Goal: Find specific page/section: Find specific page/section

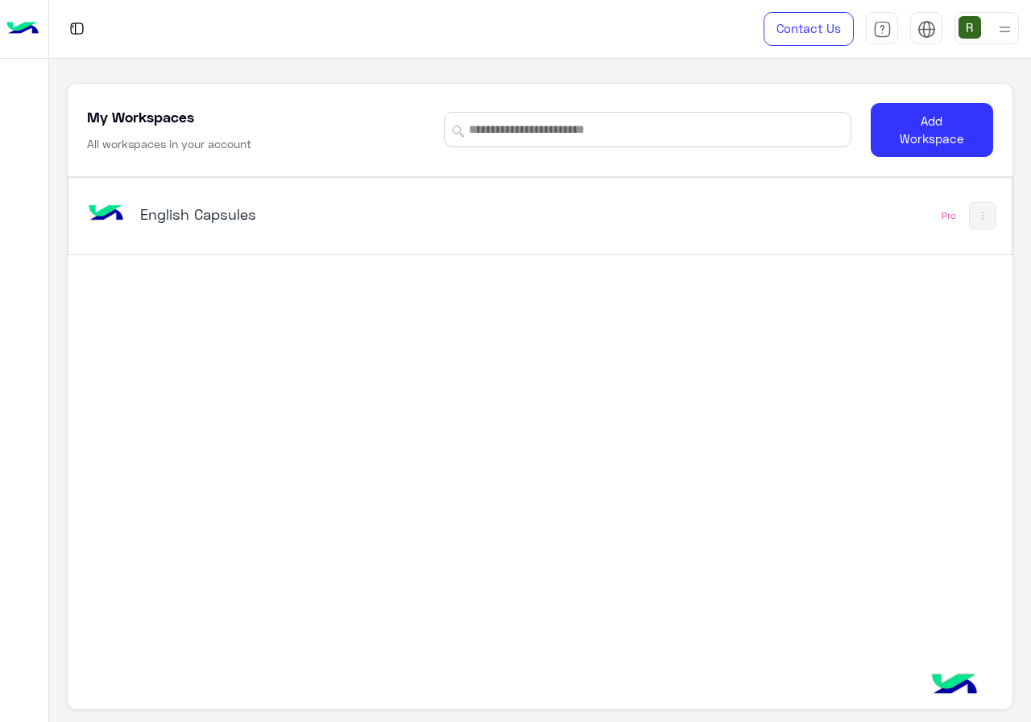
click at [316, 238] on div "English Capsules" at bounding box center [358, 215] width 548 height 47
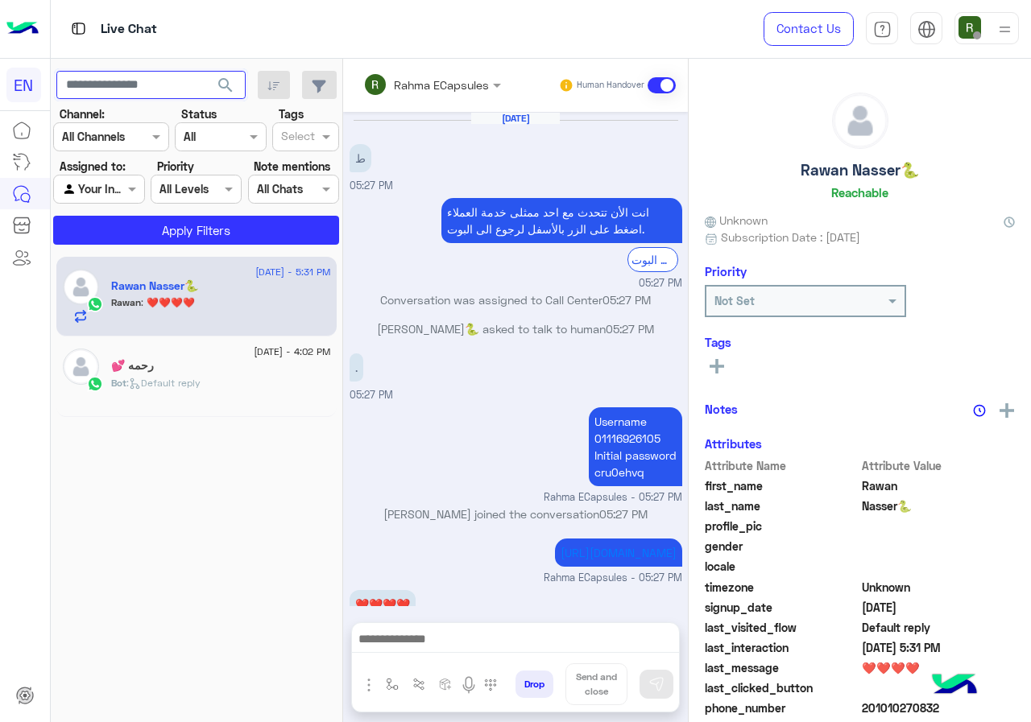
scroll to position [51, 0]
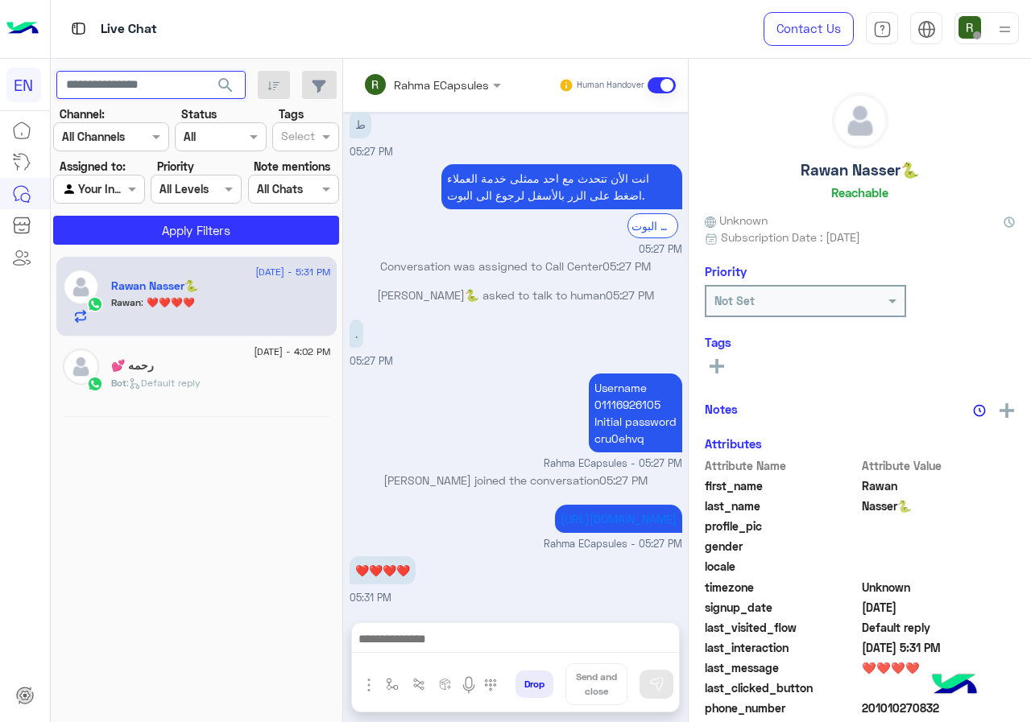
paste input "**********"
type input "**********"
click at [226, 95] on span "search" at bounding box center [225, 85] width 19 height 19
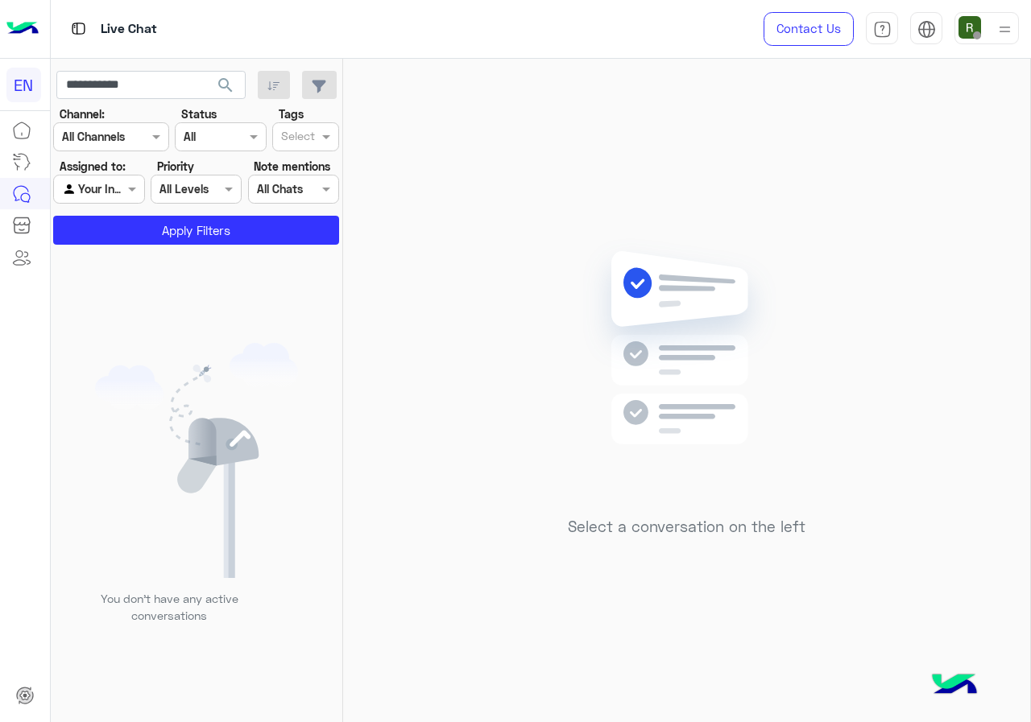
click at [118, 180] on div at bounding box center [98, 189] width 89 height 19
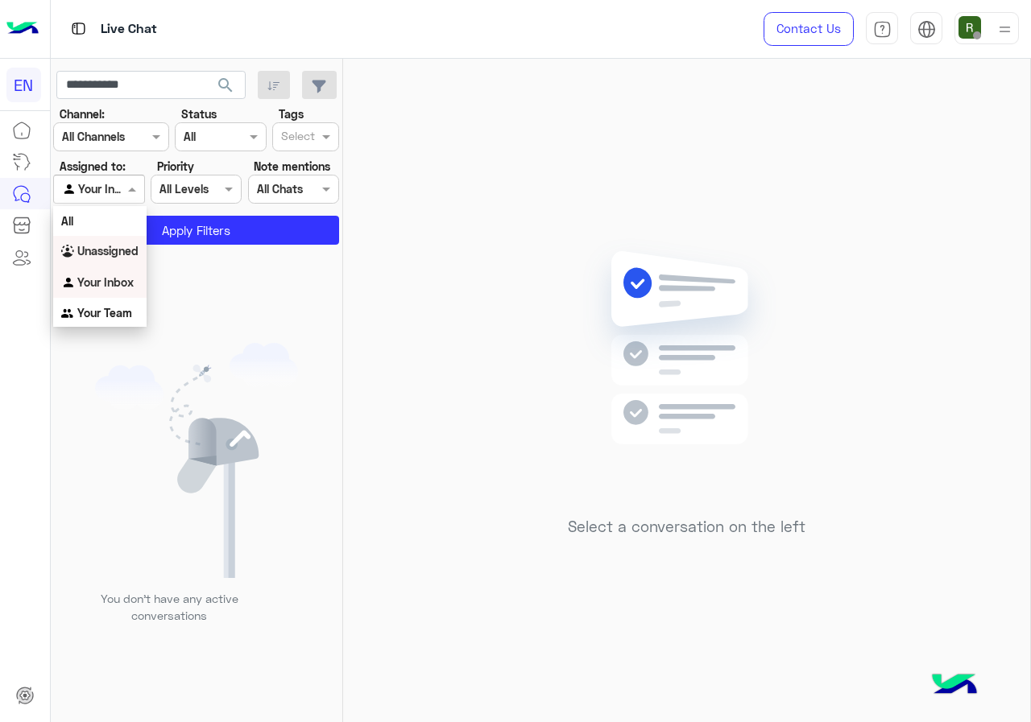
click at [122, 244] on b "Unassigned" at bounding box center [107, 251] width 61 height 14
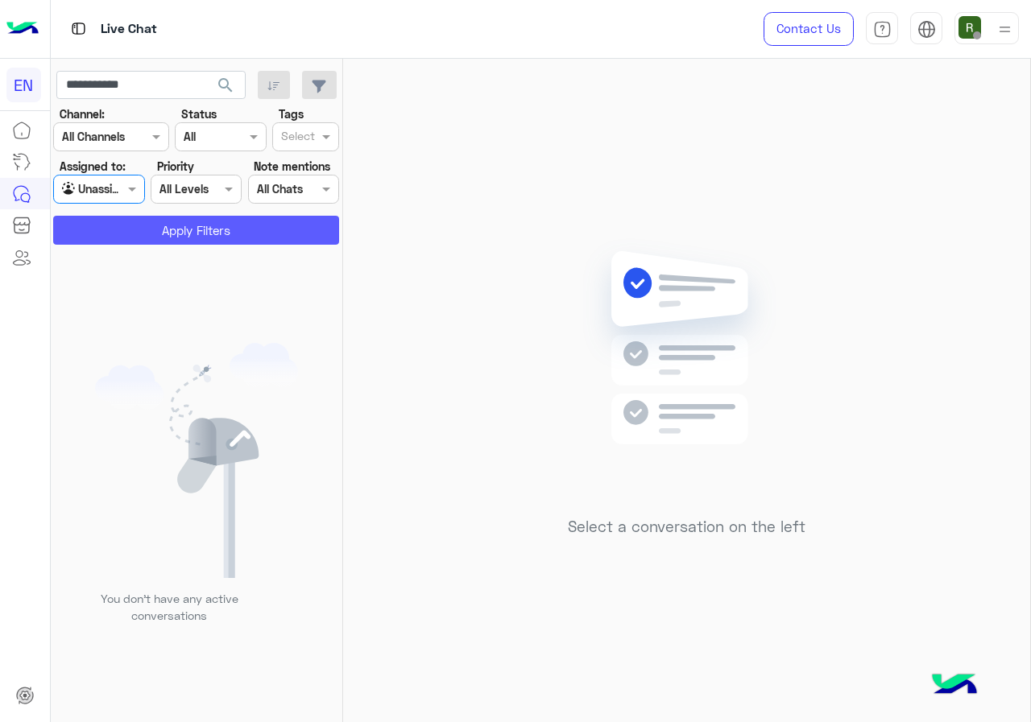
click at [130, 234] on button "Apply Filters" at bounding box center [196, 230] width 286 height 29
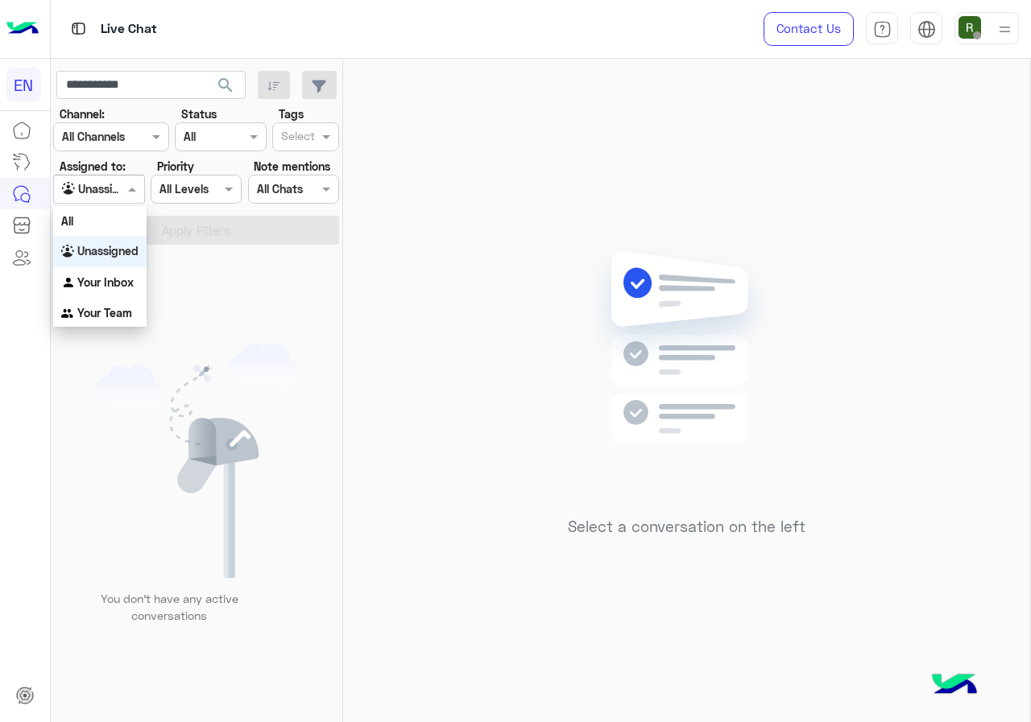
click at [129, 191] on span at bounding box center [134, 188] width 20 height 17
click at [115, 239] on div "Unassigned" at bounding box center [99, 251] width 93 height 31
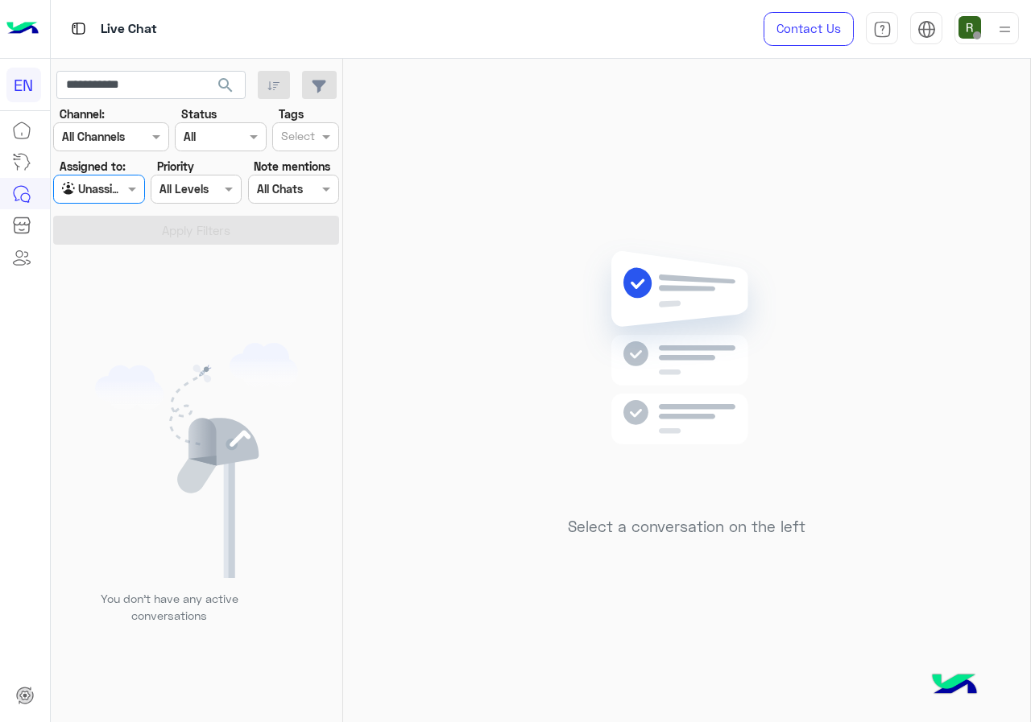
click at [140, 177] on div "Agent Filter Unassigned" at bounding box center [98, 189] width 91 height 29
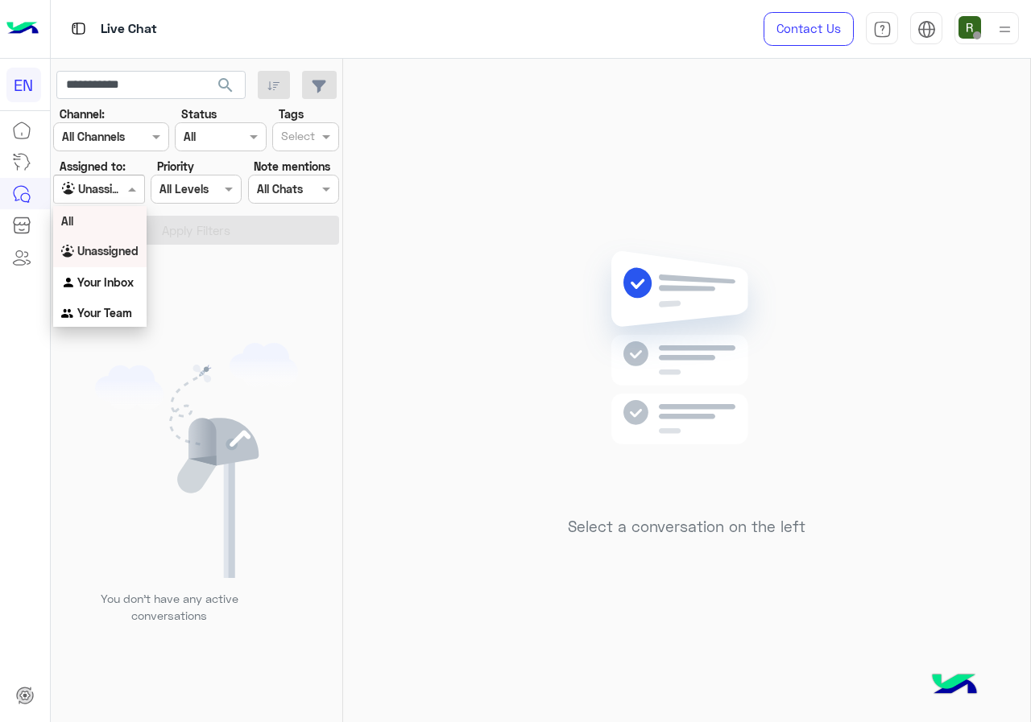
click at [123, 213] on div "All" at bounding box center [99, 221] width 93 height 30
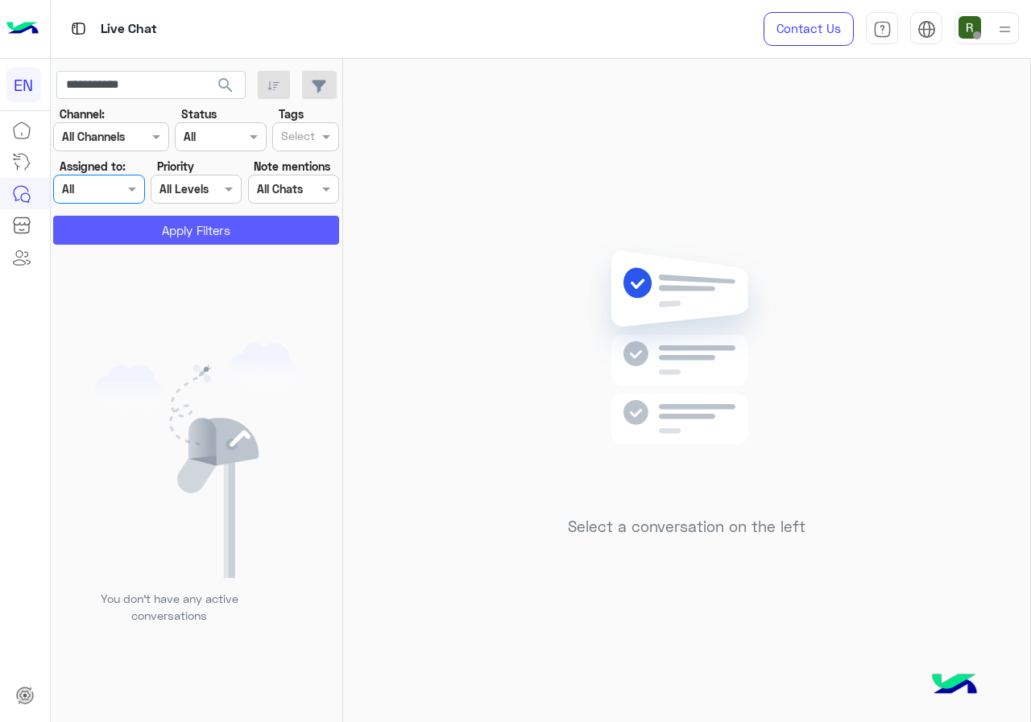
click at [127, 227] on button "Apply Filters" at bounding box center [196, 230] width 286 height 29
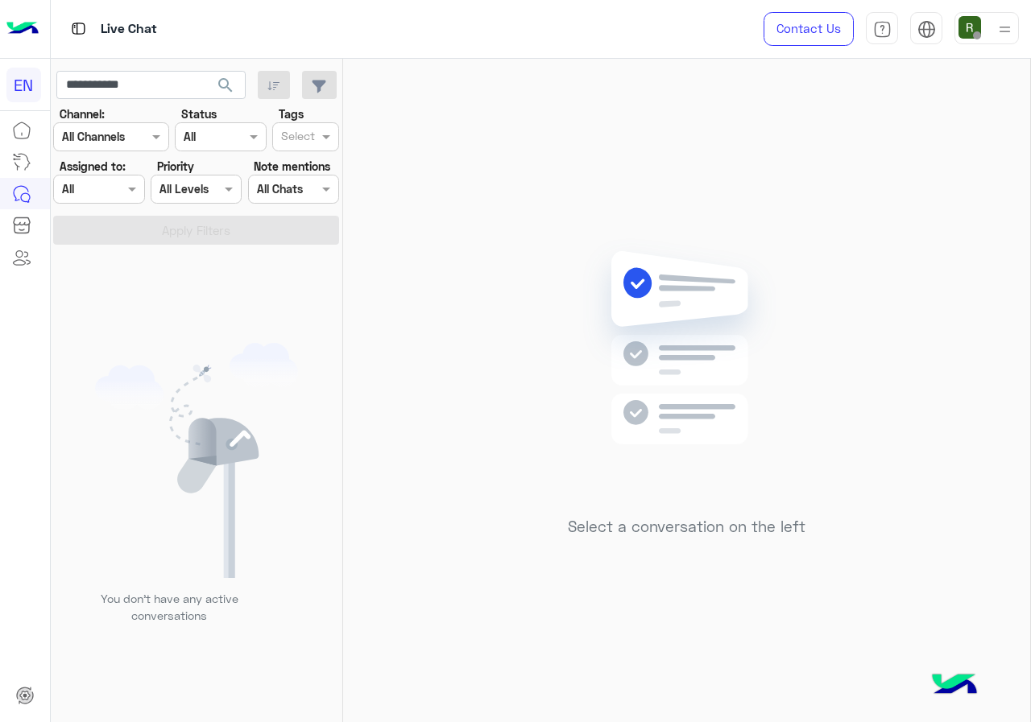
click at [112, 185] on div at bounding box center [98, 189] width 89 height 19
click at [115, 282] on b "Your Inbox" at bounding box center [105, 282] width 56 height 14
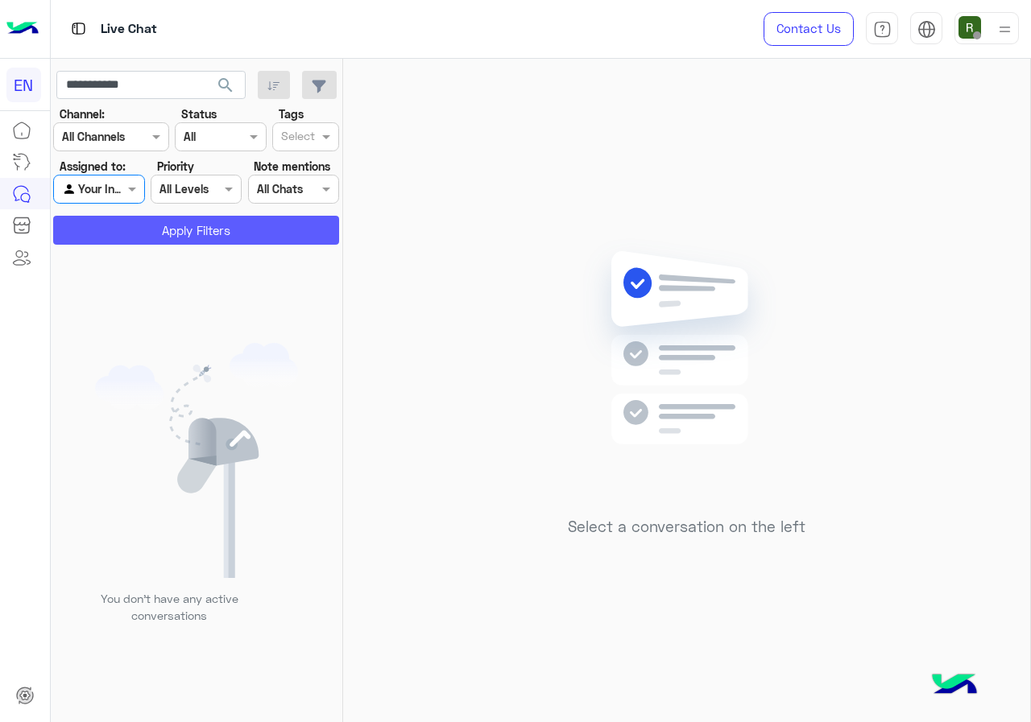
click at [131, 238] on button "Apply Filters" at bounding box center [196, 230] width 286 height 29
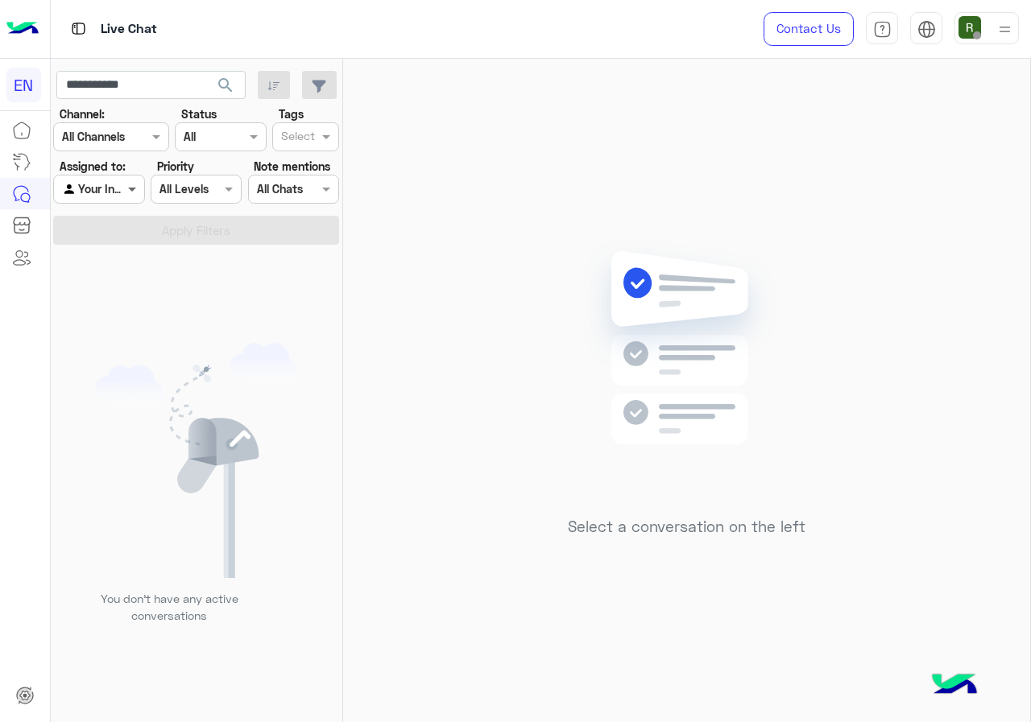
click at [130, 188] on span at bounding box center [134, 188] width 20 height 17
click at [129, 314] on b "Your Team" at bounding box center [104, 313] width 55 height 14
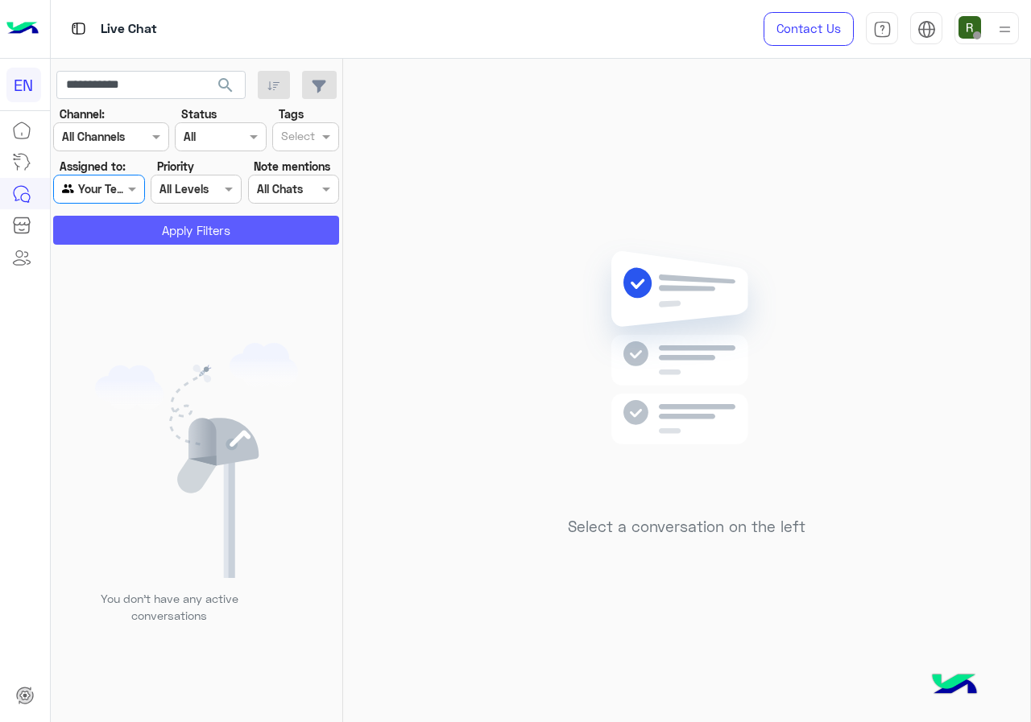
click at [146, 237] on button "Apply Filters" at bounding box center [196, 230] width 286 height 29
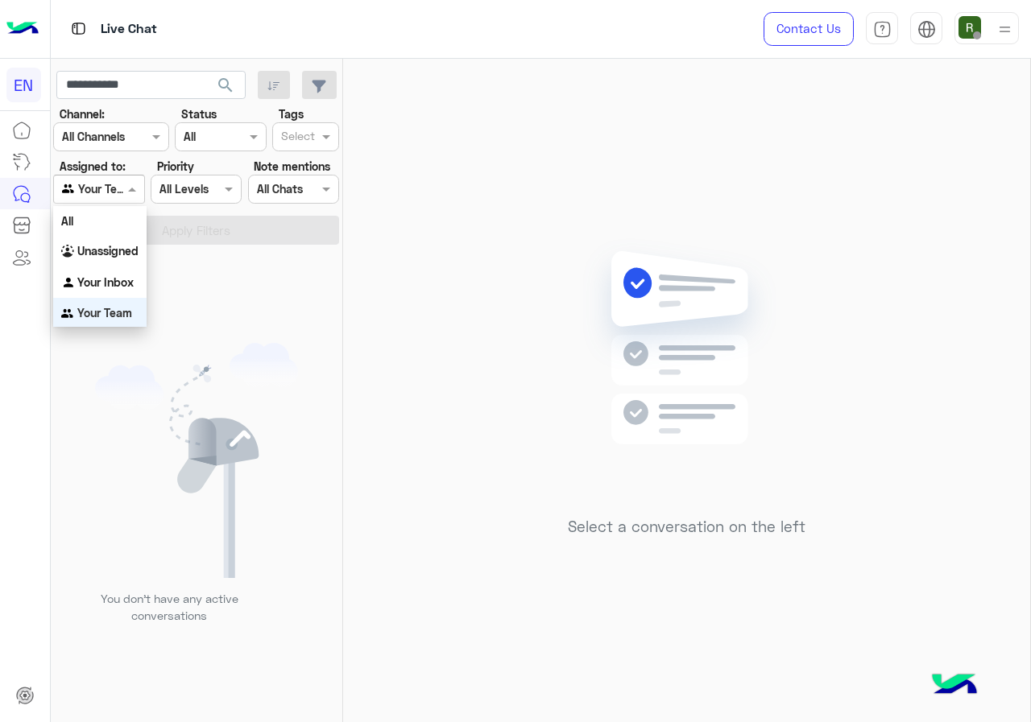
click at [120, 189] on div at bounding box center [98, 189] width 89 height 19
click at [130, 273] on b "Your Inbox" at bounding box center [105, 280] width 56 height 14
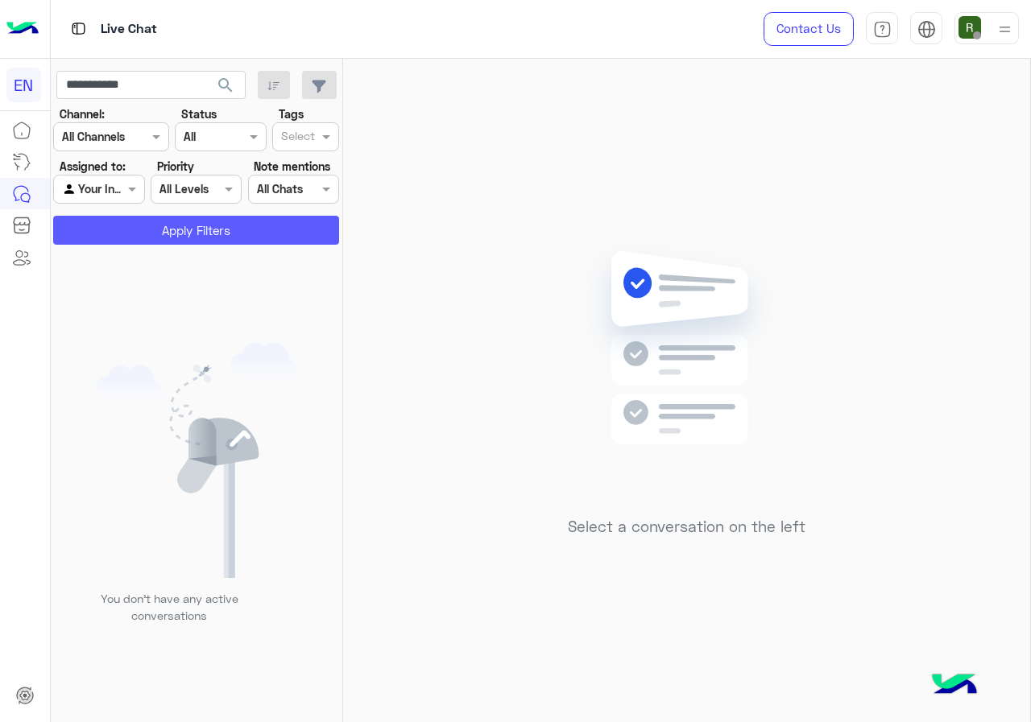
click at [143, 242] on button "Apply Filters" at bounding box center [196, 230] width 286 height 29
